Goal: Information Seeking & Learning: Understand process/instructions

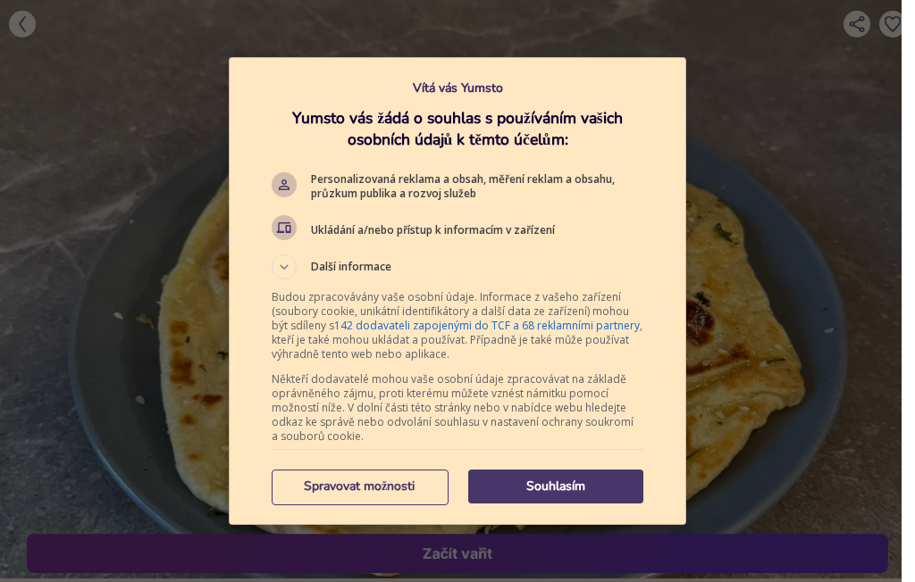
click at [366, 495] on p "Spravovat možnosti" at bounding box center [359, 487] width 175 height 18
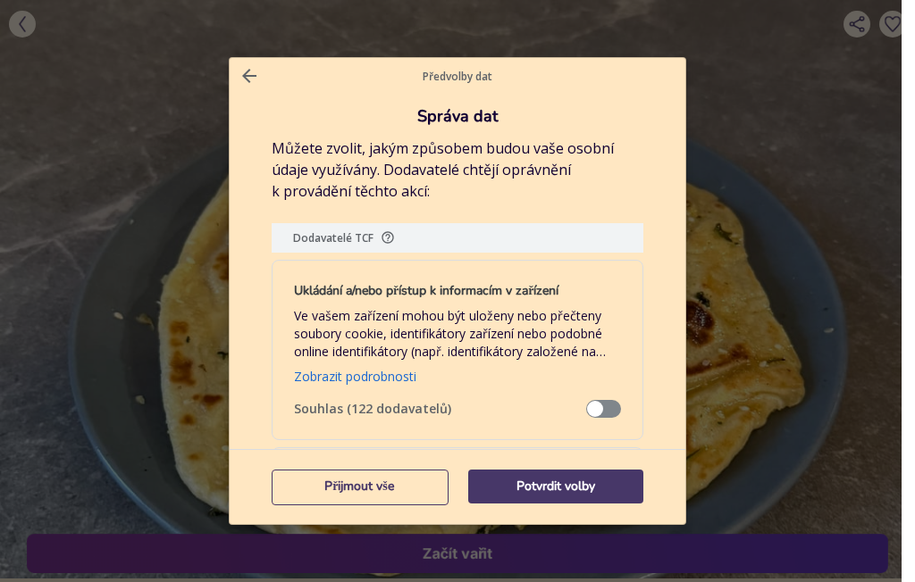
click at [573, 499] on button "Potvrdit volby" at bounding box center [555, 487] width 175 height 34
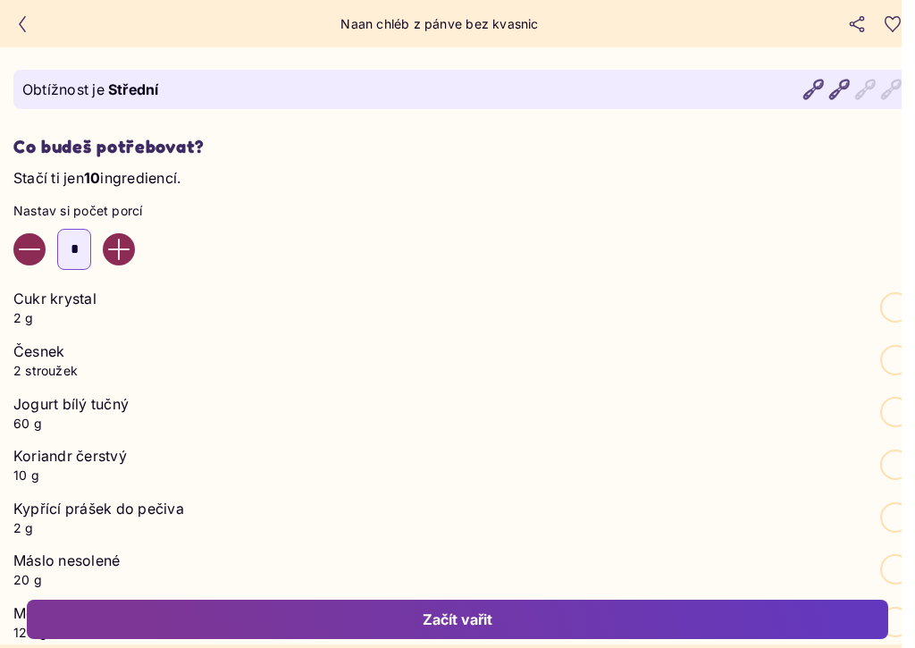
scroll to position [856, 0]
click at [130, 252] on icon "Increase value" at bounding box center [118, 249] width 21 height 21
click at [130, 265] on button "Increase value" at bounding box center [119, 249] width 32 height 32
click at [119, 265] on button "Increase value" at bounding box center [119, 249] width 32 height 32
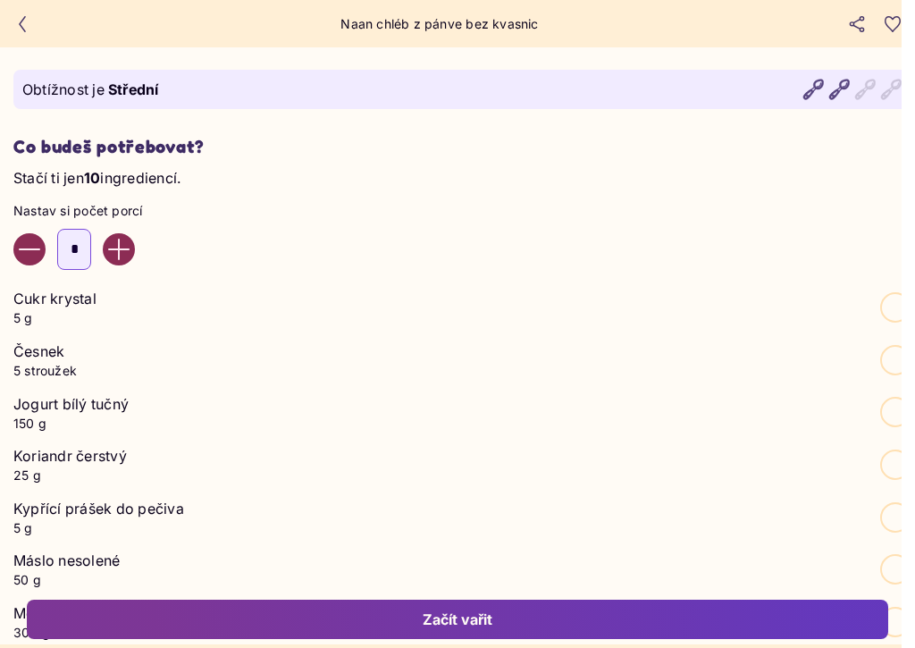
click at [130, 256] on icon "Increase value" at bounding box center [118, 248] width 21 height 21
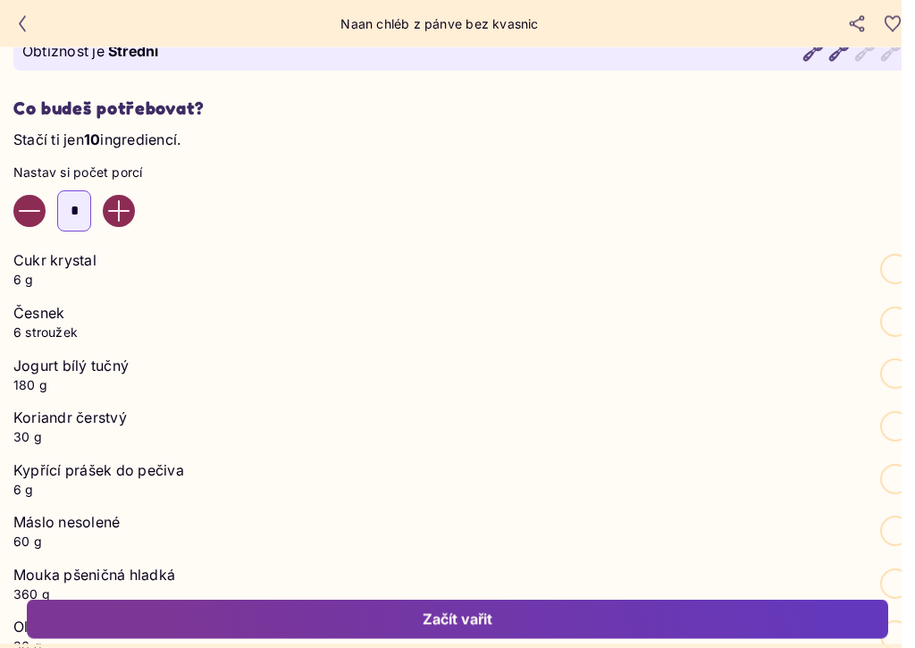
scroll to position [896, 0]
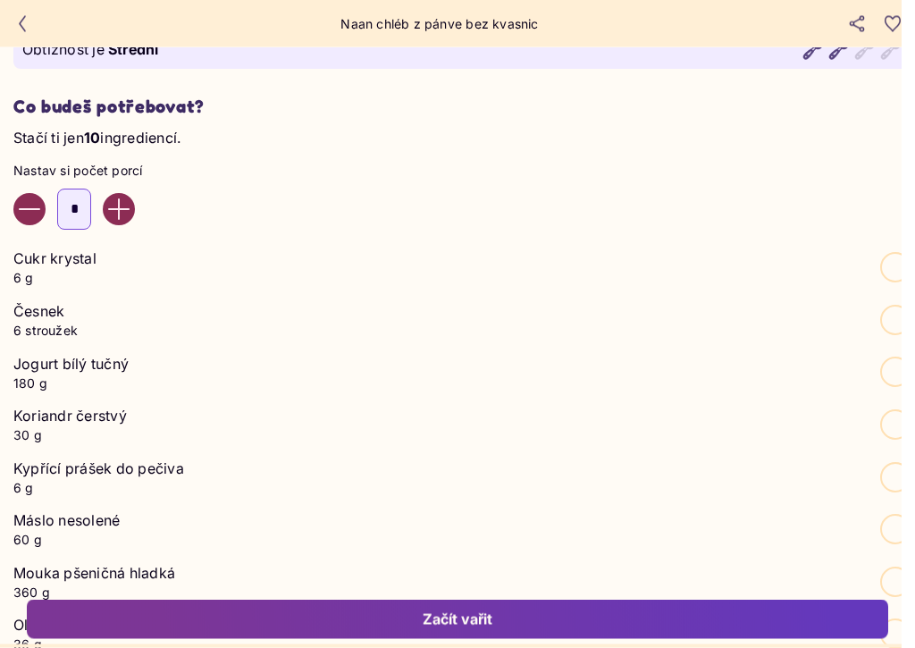
click at [17, 226] on button "Decrease value" at bounding box center [29, 210] width 32 height 32
type input "*"
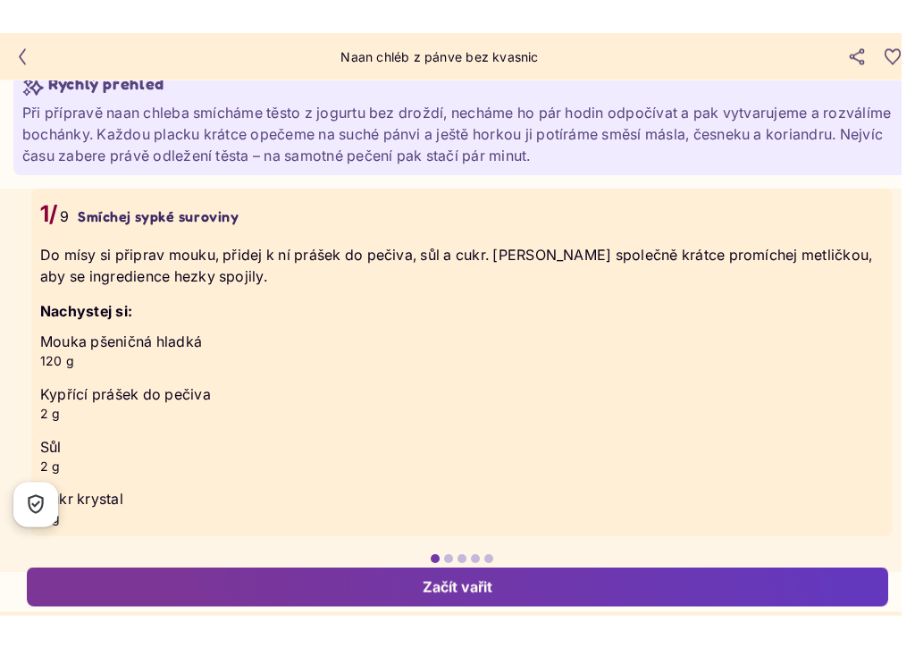
scroll to position [3617, 0]
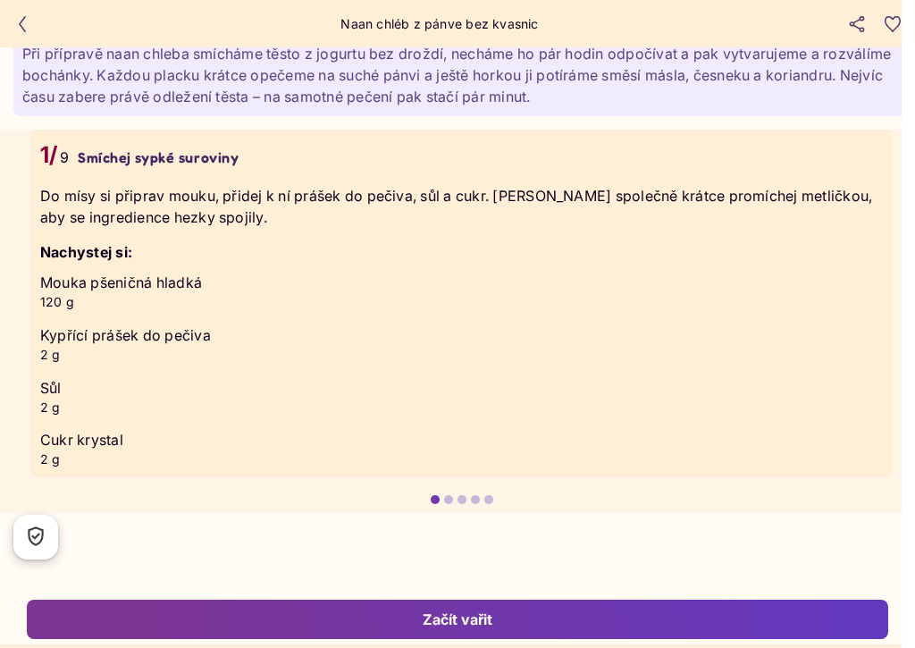
click at [434, 498] on div at bounding box center [434, 499] width 9 height 9
click at [447, 495] on div at bounding box center [448, 499] width 9 height 9
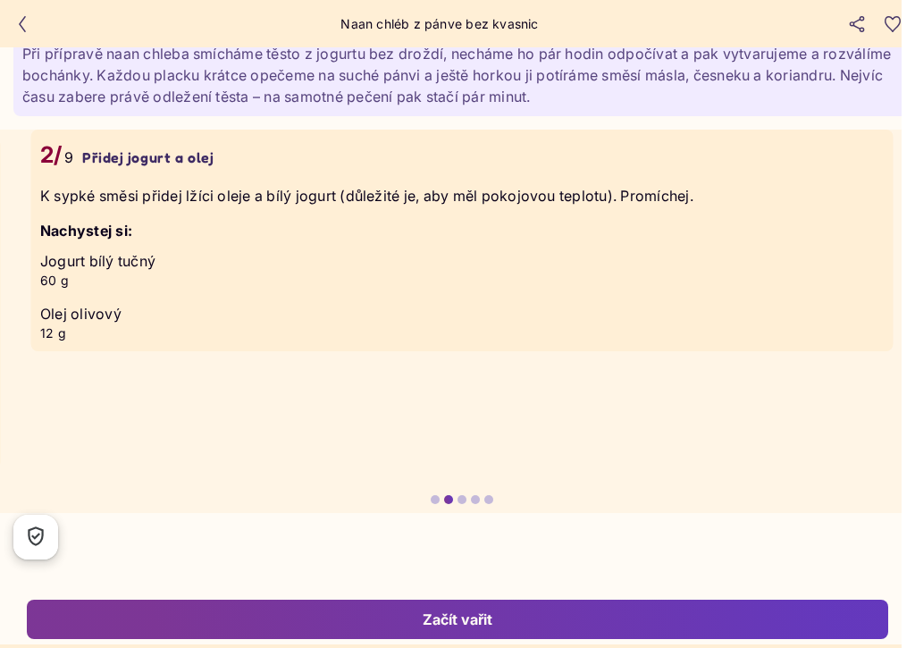
click at [458, 496] on div at bounding box center [461, 499] width 9 height 9
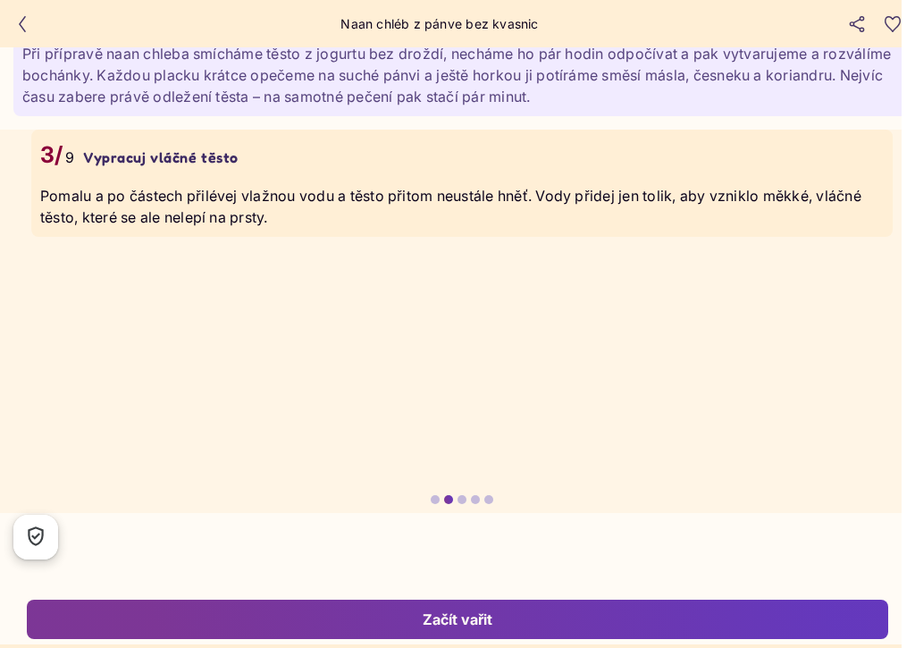
click at [458, 496] on div at bounding box center [461, 499] width 9 height 9
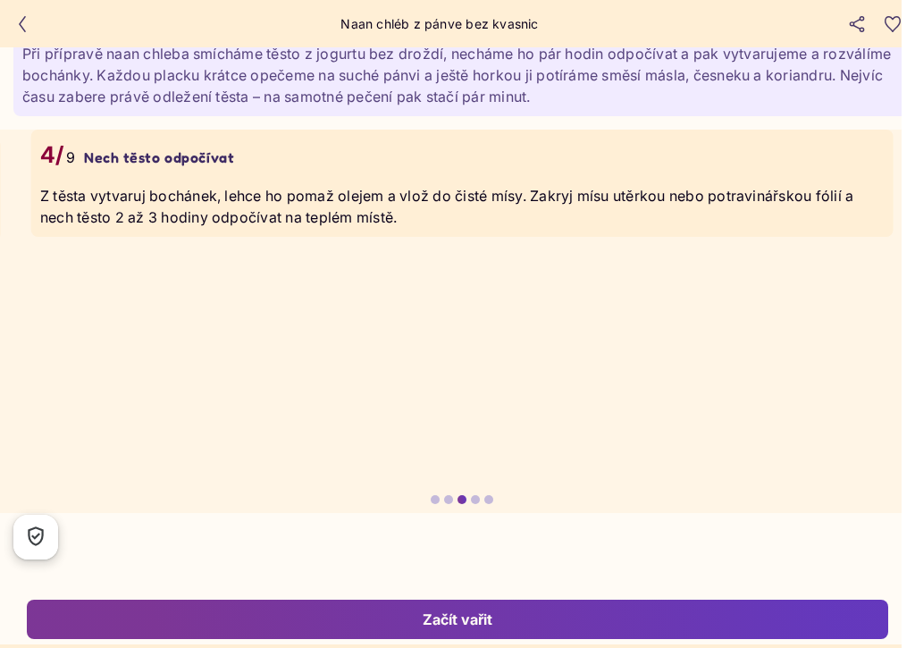
click at [471, 495] on div at bounding box center [475, 499] width 9 height 9
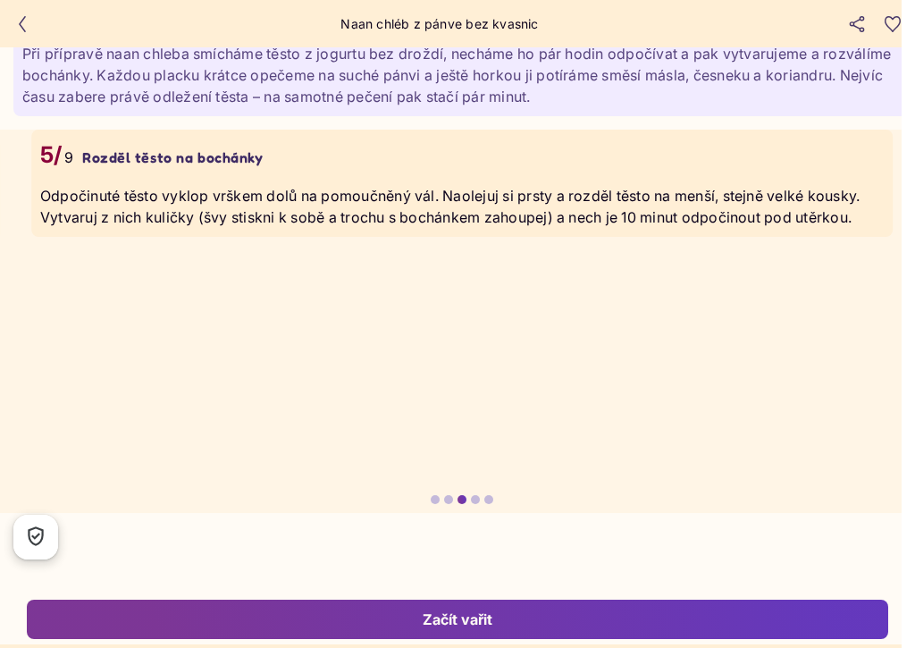
click at [471, 498] on div at bounding box center [475, 499] width 9 height 9
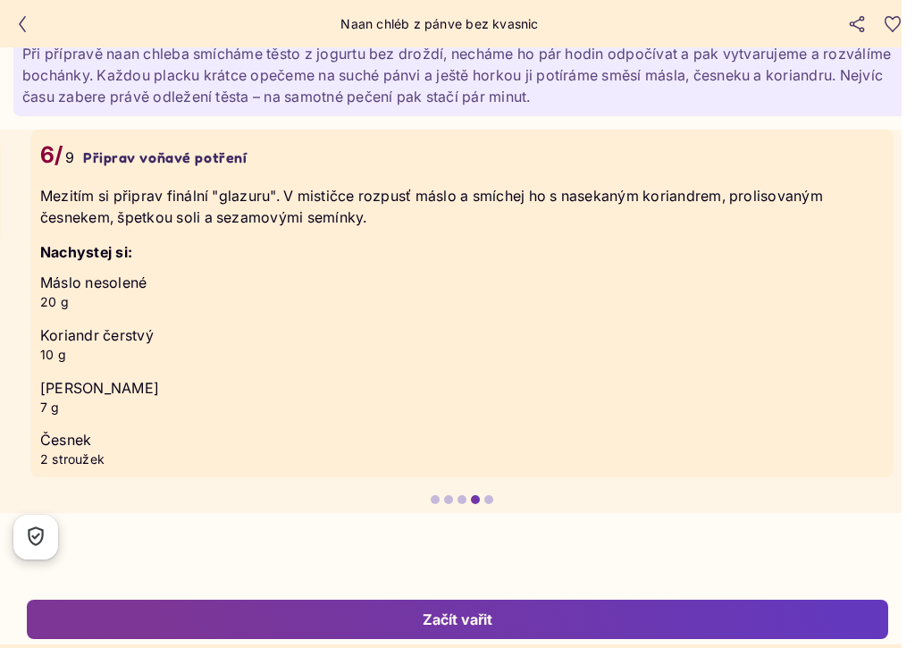
click at [473, 497] on div at bounding box center [475, 499] width 9 height 9
click at [487, 498] on div at bounding box center [488, 499] width 9 height 9
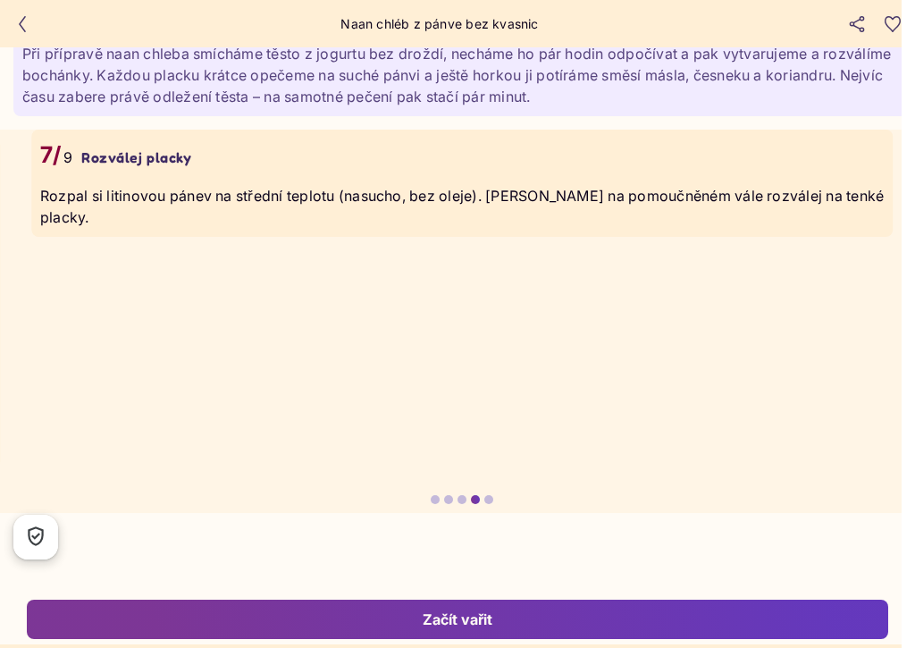
click at [553, 397] on li "7/ 9 Rozválej placky Rozpal si litinovou pánev na střední teplotu (nasucho, bez…" at bounding box center [461, 303] width 861 height 347
click at [474, 496] on div at bounding box center [475, 499] width 9 height 9
click at [486, 497] on div at bounding box center [488, 499] width 9 height 9
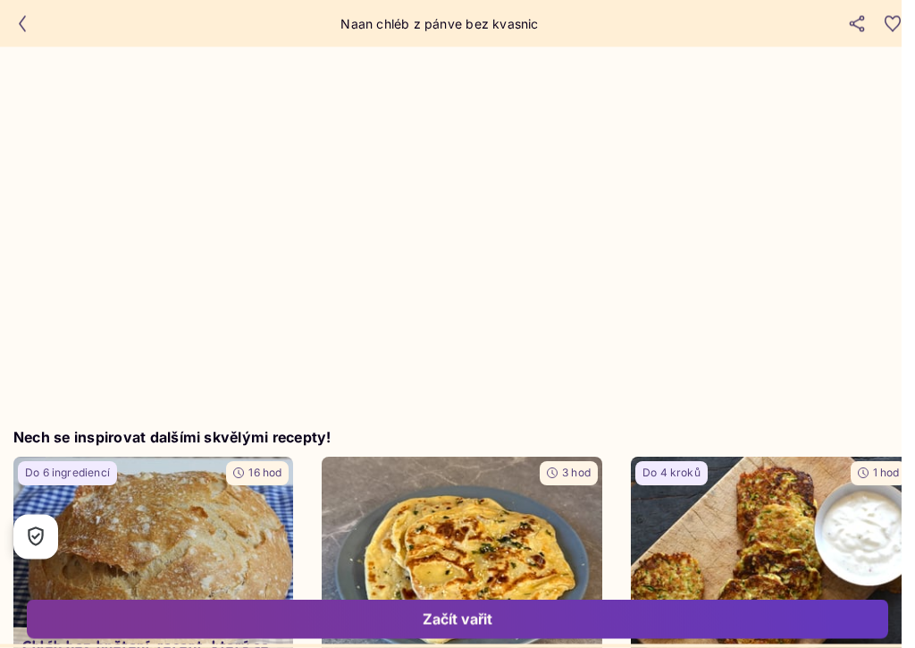
scroll to position [4523, 0]
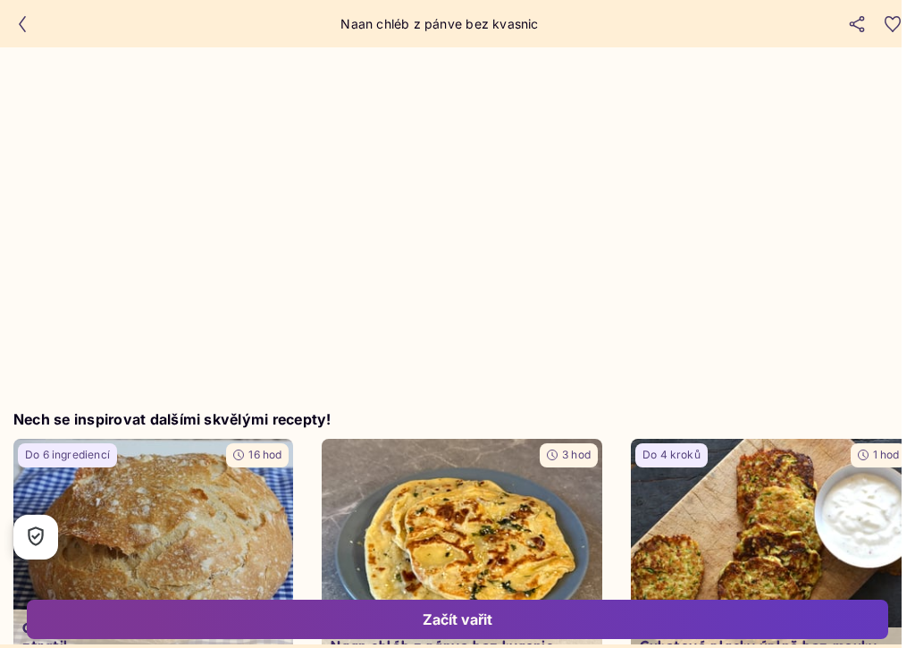
click at [21, 29] on icon "button" at bounding box center [22, 24] width 16 height 16
click at [28, 22] on icon "button" at bounding box center [22, 24] width 16 height 16
click at [13, 20] on button "button" at bounding box center [22, 24] width 27 height 27
click at [15, 22] on icon "button" at bounding box center [22, 24] width 16 height 16
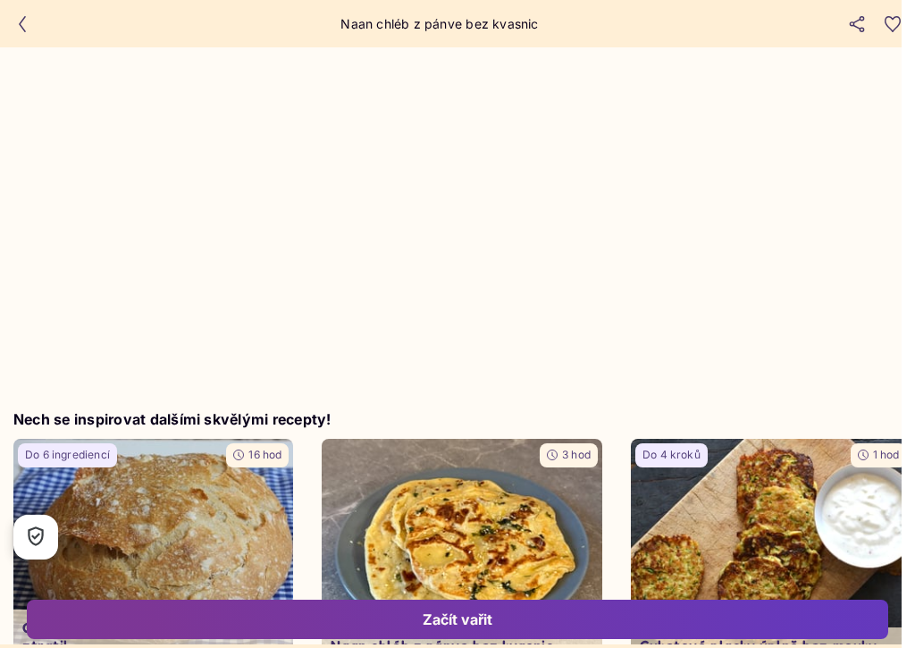
scroll to position [4811, 0]
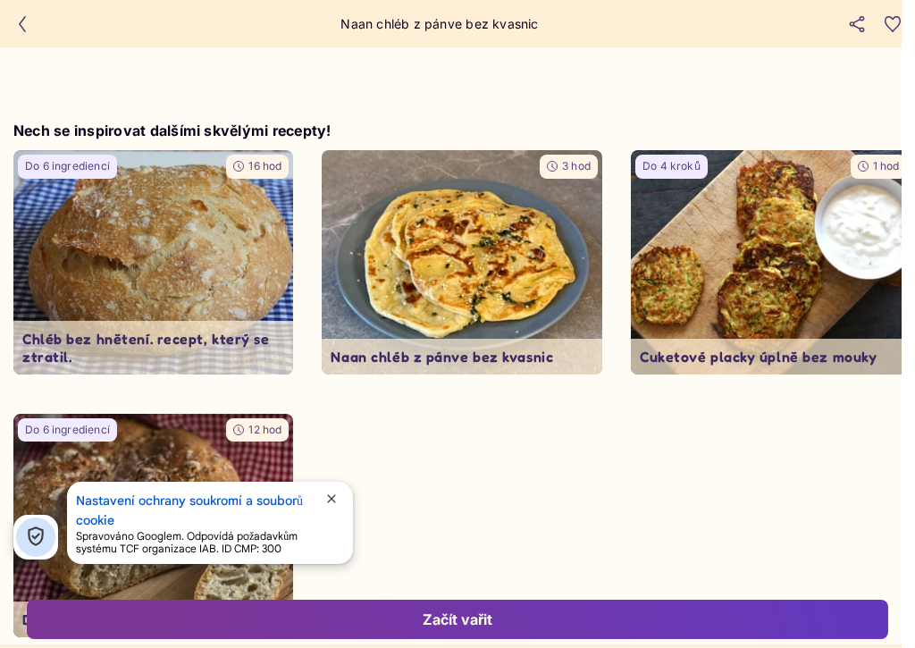
click at [10, 28] on button "button" at bounding box center [22, 24] width 27 height 27
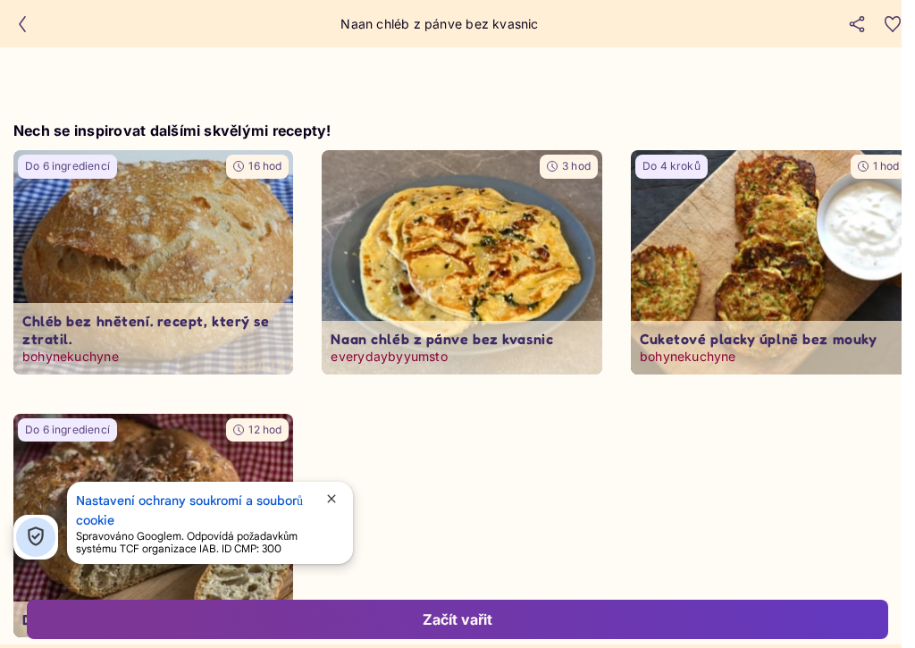
click at [23, 37] on button "button" at bounding box center [22, 24] width 27 height 27
click at [19, 21] on icon "button" at bounding box center [22, 24] width 16 height 16
click at [10, 28] on button "button" at bounding box center [22, 24] width 27 height 27
